Goal: Task Accomplishment & Management: Manage account settings

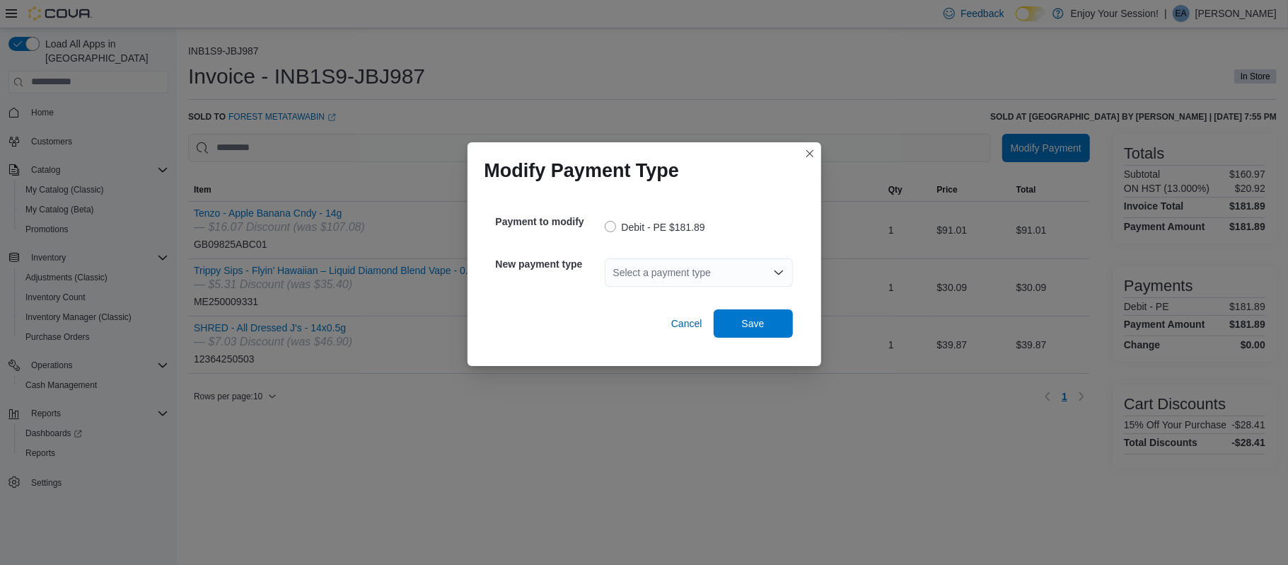
click at [668, 289] on div "Select a payment type" at bounding box center [699, 272] width 188 height 45
click at [692, 272] on div "Select a payment type" at bounding box center [699, 272] width 188 height 28
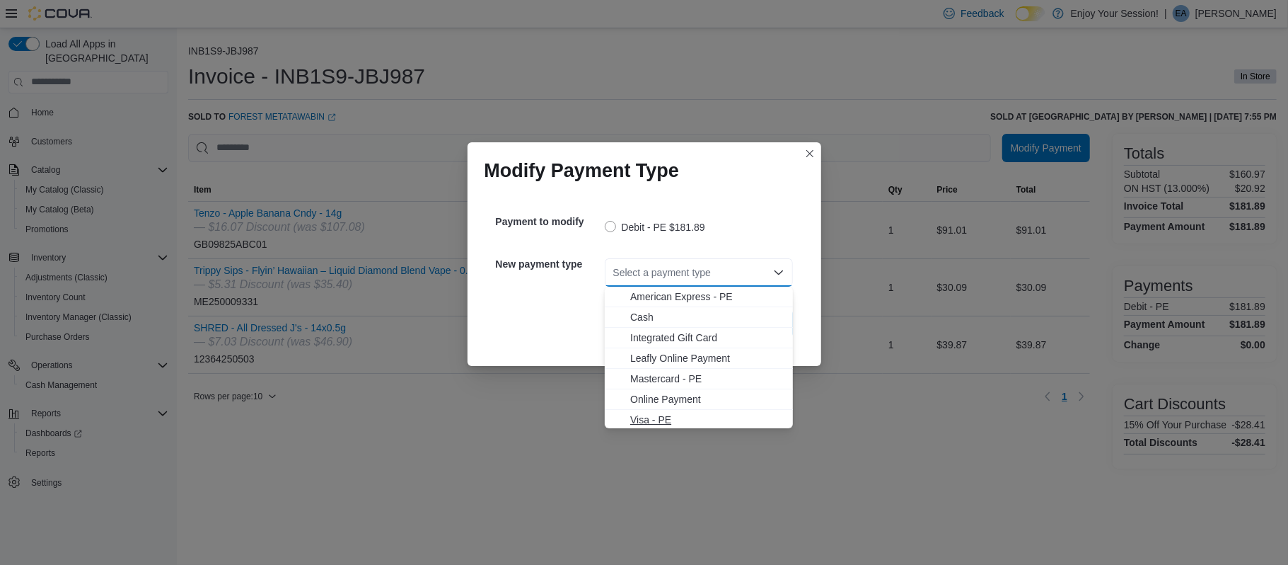
click at [661, 425] on span "Visa - PE" at bounding box center [707, 419] width 154 height 14
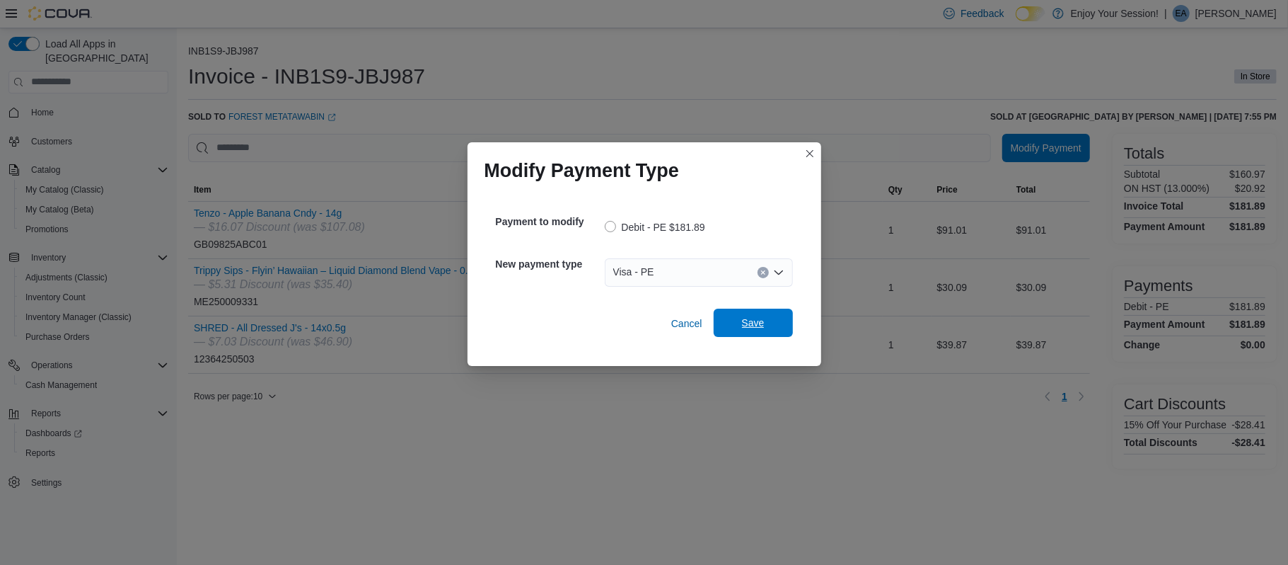
click at [775, 320] on span "Save" at bounding box center [753, 322] width 62 height 28
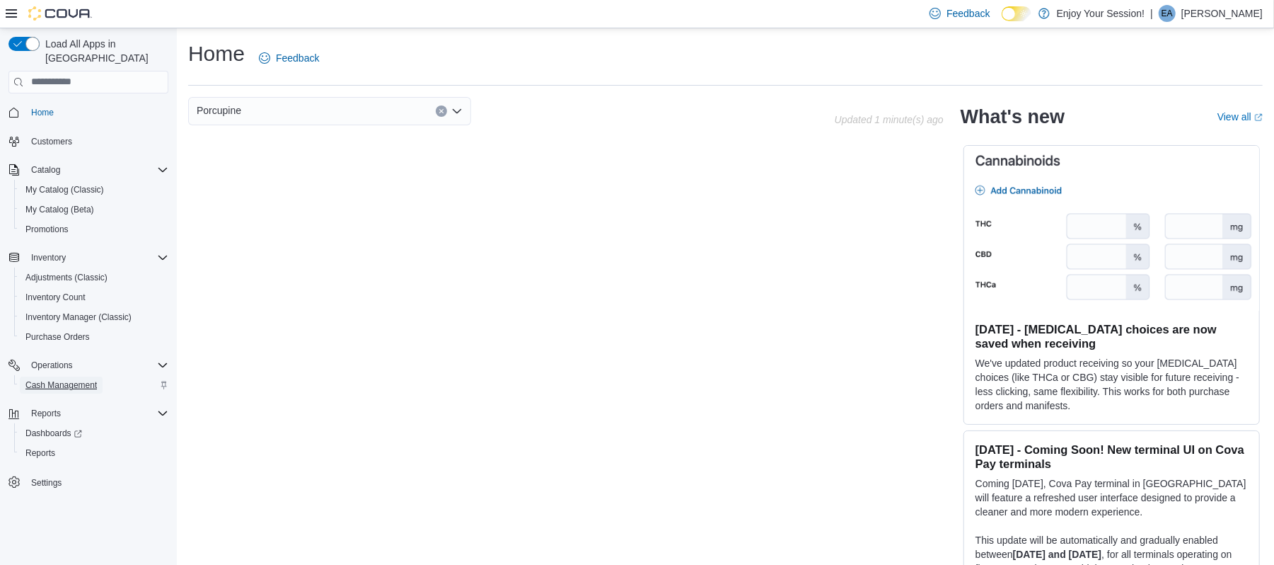
click at [91, 379] on span "Cash Management" at bounding box center [60, 384] width 71 height 11
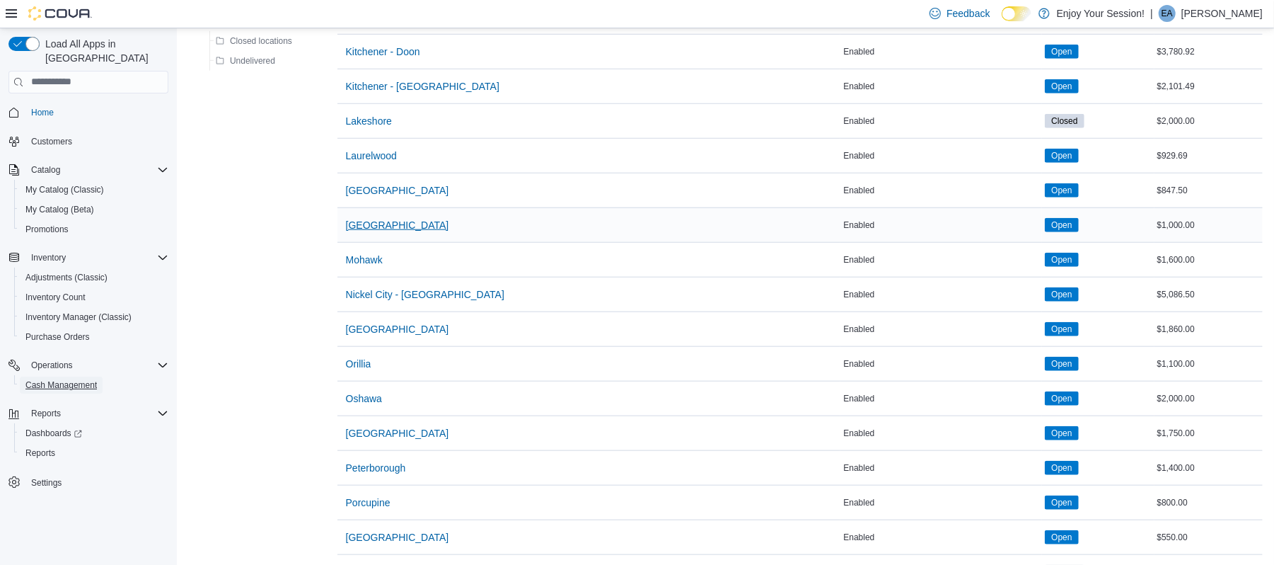
scroll to position [883, 0]
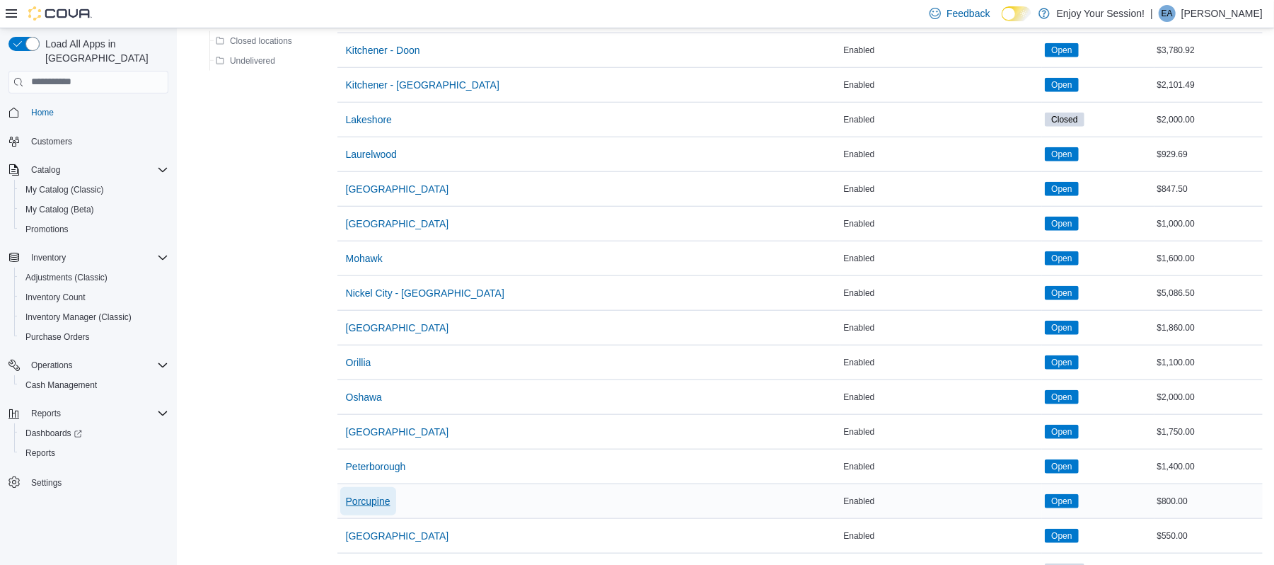
click at [372, 504] on span "Porcupine" at bounding box center [368, 501] width 45 height 14
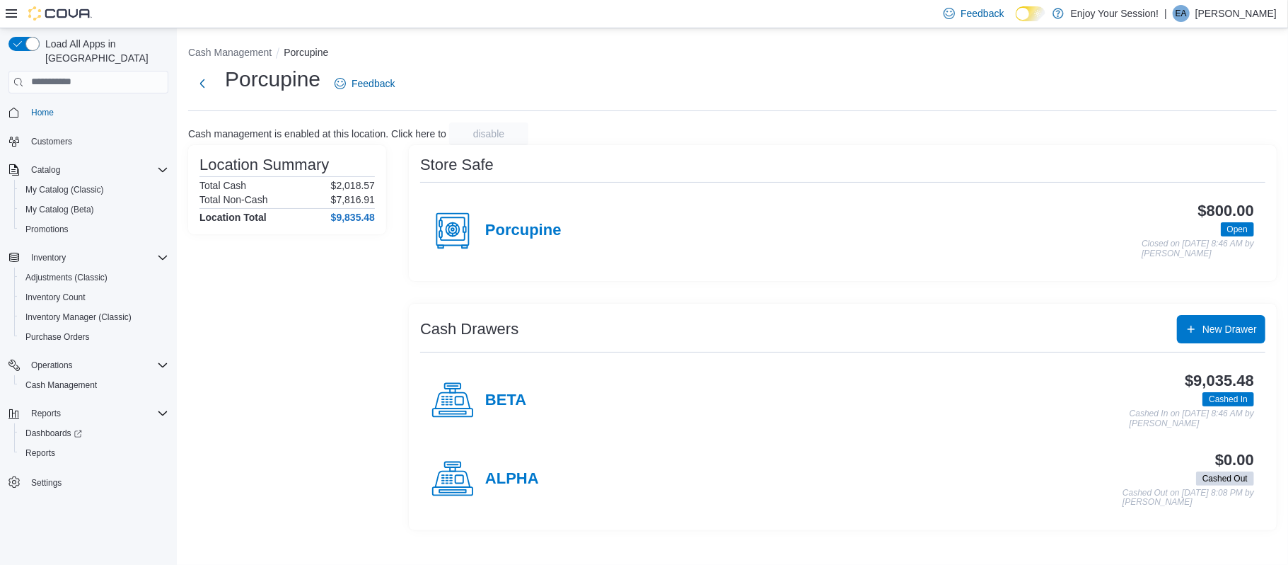
click at [512, 389] on div "BETA" at bounding box center [479, 400] width 95 height 42
